Goal: Use online tool/utility: Utilize a website feature to perform a specific function

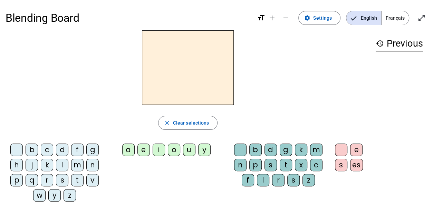
click at [158, 148] on div "i" at bounding box center [158, 149] width 12 height 12
click at [33, 150] on div "b" at bounding box center [32, 149] width 12 height 12
click at [64, 165] on div "l" at bounding box center [62, 165] width 12 height 12
click at [90, 166] on div "n" at bounding box center [92, 165] width 12 height 12
click at [66, 179] on div "s" at bounding box center [62, 180] width 12 height 12
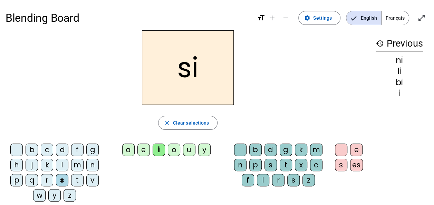
click at [77, 177] on div "t" at bounding box center [77, 180] width 12 height 12
click at [33, 179] on div "q" at bounding box center [32, 180] width 12 height 12
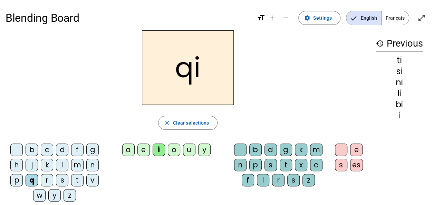
click at [41, 195] on div "w" at bounding box center [39, 195] width 12 height 12
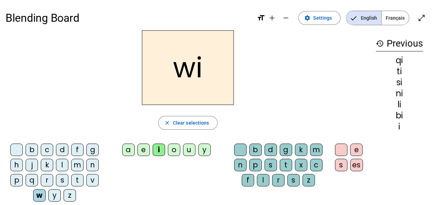
click at [67, 195] on div "z" at bounding box center [69, 195] width 12 height 12
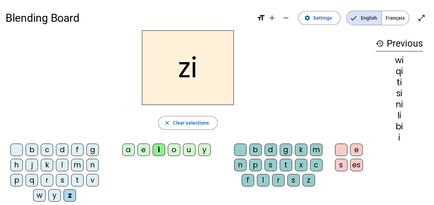
click at [15, 180] on div "p" at bounding box center [16, 180] width 12 height 12
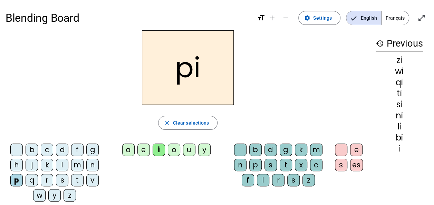
click at [17, 166] on div "h" at bounding box center [16, 165] width 12 height 12
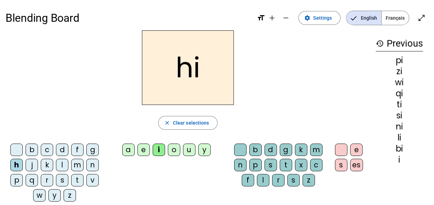
click at [50, 165] on div "k" at bounding box center [47, 165] width 12 height 12
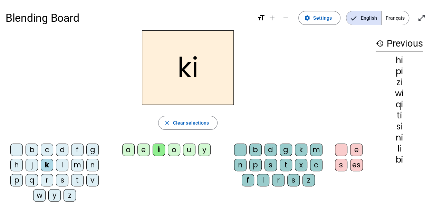
click at [273, 147] on div "d" at bounding box center [270, 149] width 12 height 12
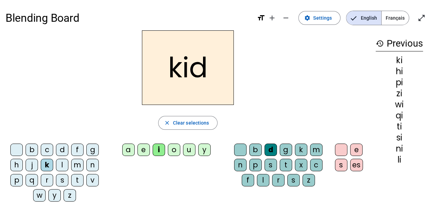
click at [318, 150] on div "m" at bounding box center [316, 149] width 12 height 12
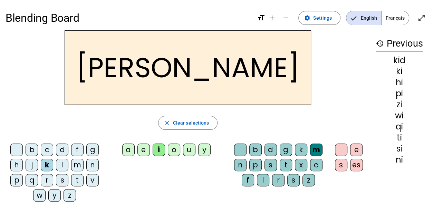
click at [191, 146] on div "u" at bounding box center [189, 149] width 12 height 12
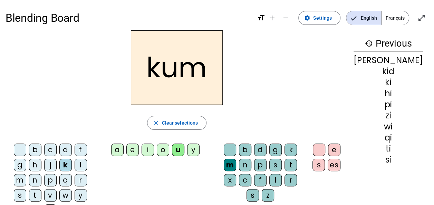
click at [284, 165] on div "t" at bounding box center [290, 165] width 12 height 12
